Goal: Navigation & Orientation: Find specific page/section

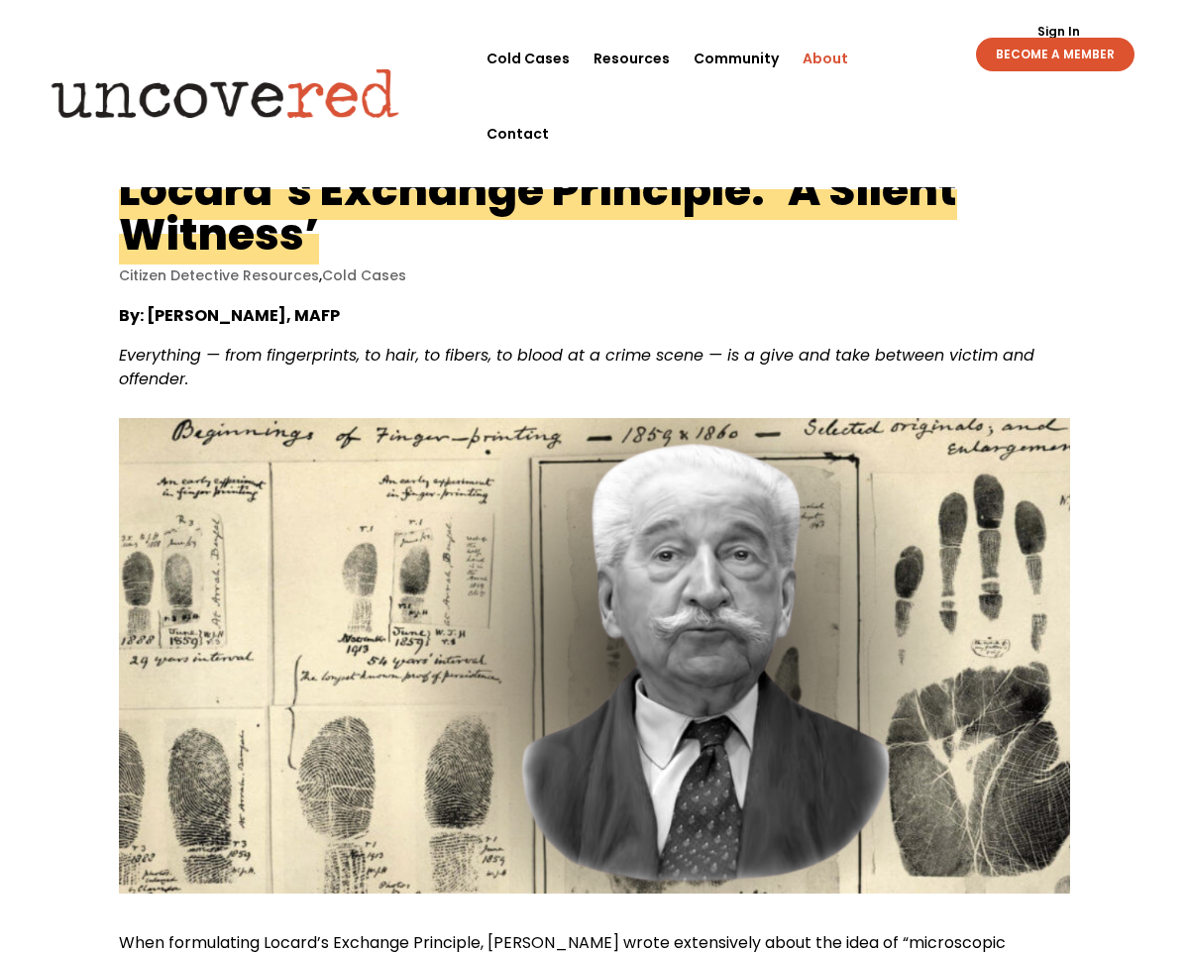
click at [830, 59] on link "About" at bounding box center [826, 58] width 46 height 75
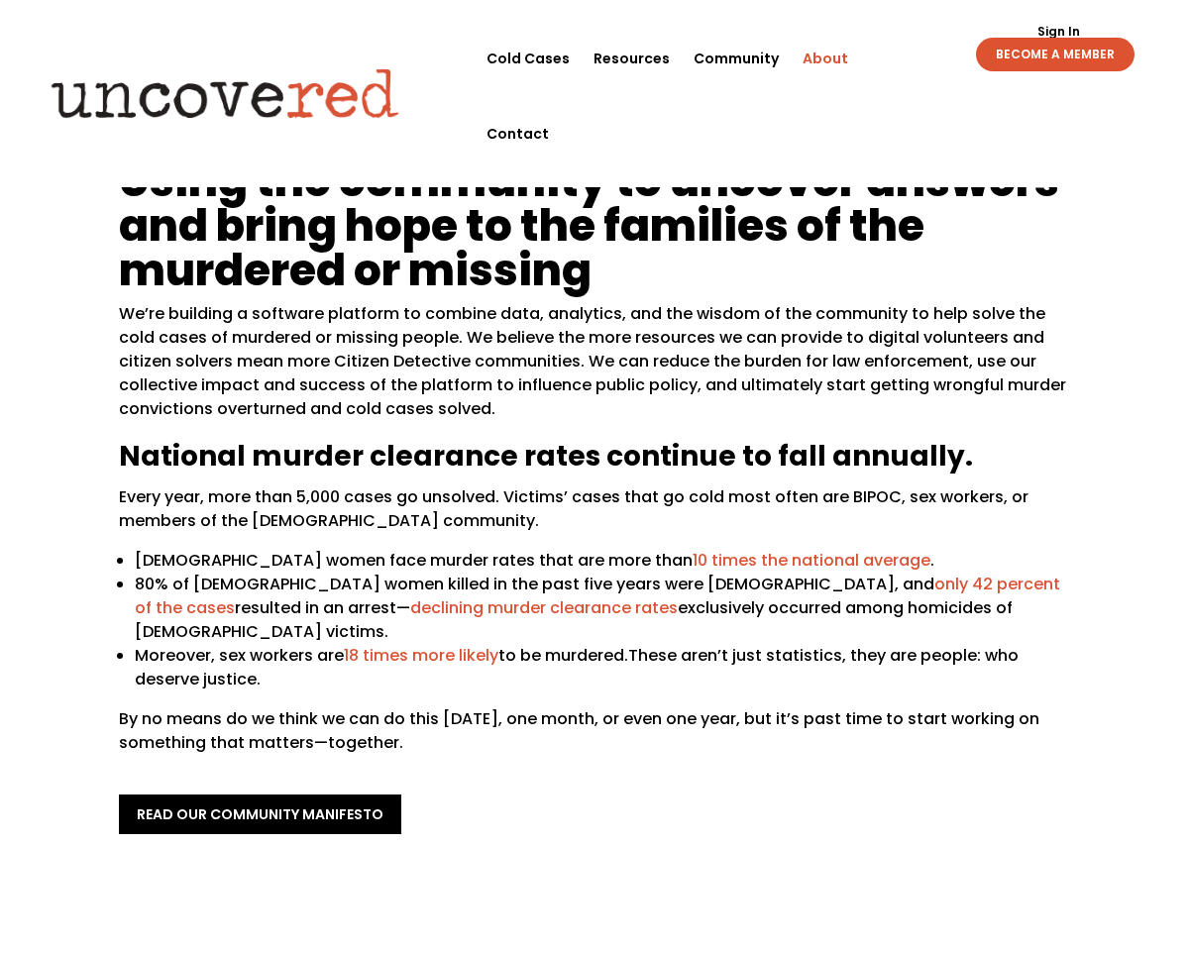
click at [896, 59] on div "Sign Out Sign In BECOME A MEMBER Sign Out Sign In BECOME A MEMBER" at bounding box center [1024, 46] width 273 height 51
click at [895, 59] on div "Sign Out Sign In BECOME A MEMBER Sign Out Sign In BECOME A MEMBER" at bounding box center [1024, 46] width 273 height 51
click at [897, 56] on div "Sign Out Sign In BECOME A MEMBER Sign Out Sign In BECOME A MEMBER" at bounding box center [1024, 46] width 273 height 51
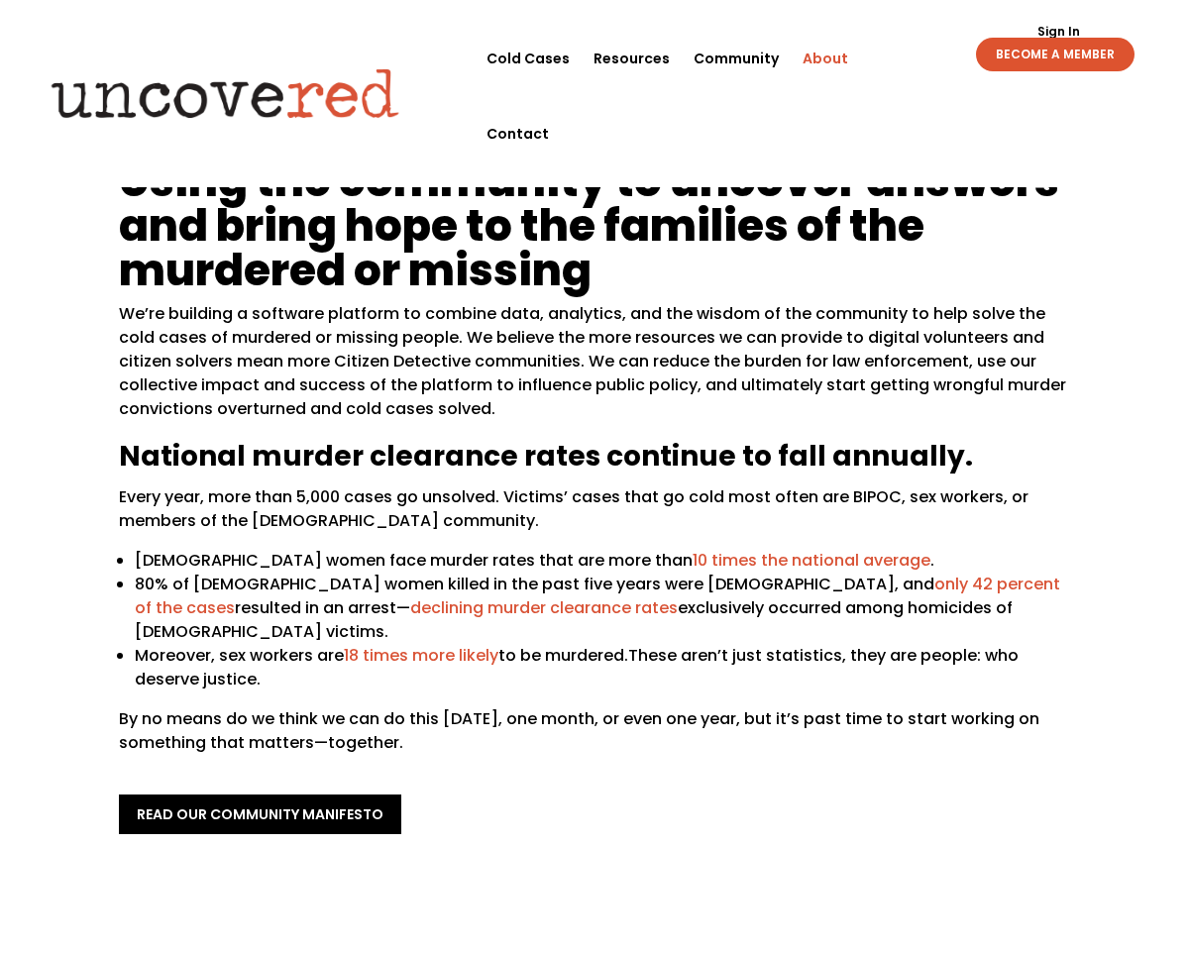
click at [824, 56] on link "About" at bounding box center [826, 58] width 46 height 75
click at [900, 58] on div "Sign Out Sign In BECOME A MEMBER Sign Out Sign In BECOME A MEMBER" at bounding box center [1024, 46] width 273 height 51
